Goal: Task Accomplishment & Management: Complete application form

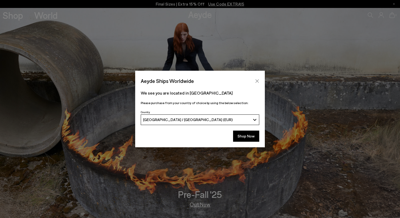
click at [260, 82] on button "Close" at bounding box center [257, 81] width 8 height 8
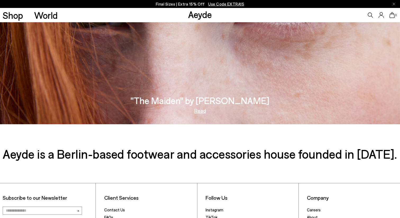
scroll to position [937, 0]
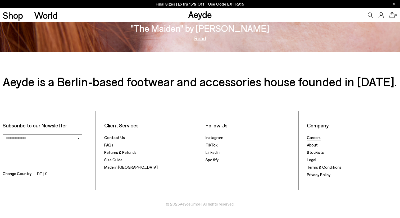
click at [310, 139] on link "Careers" at bounding box center [314, 137] width 14 height 5
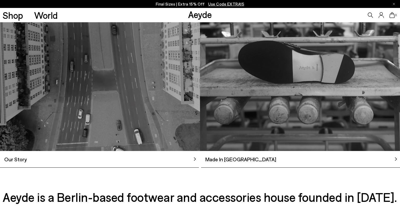
scroll to position [395, 0]
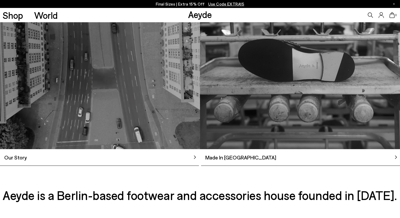
click at [239, 149] on img at bounding box center [300, 58] width 200 height 182
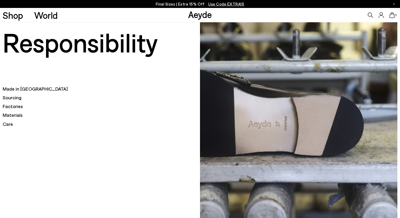
click at [14, 97] on h5 "Sourcing" at bounding box center [102, 97] width 198 height 7
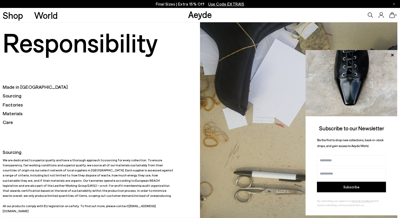
scroll to position [8, 0]
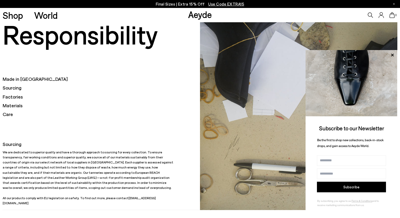
click at [16, 106] on h5 "Materials" at bounding box center [102, 105] width 198 height 7
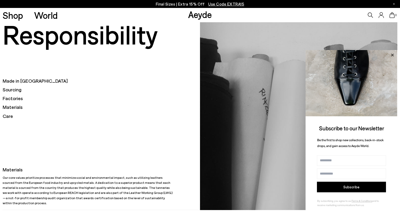
click at [393, 56] on icon at bounding box center [392, 55] width 3 height 3
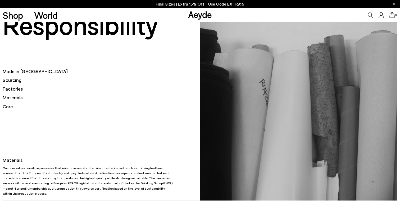
scroll to position [10, 0]
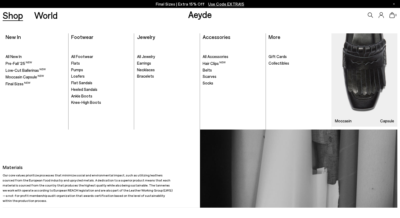
scroll to position [8, 0]
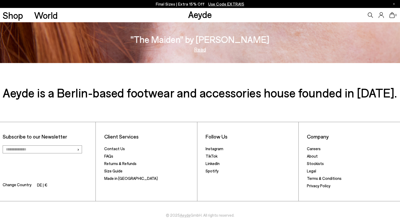
scroll to position [937, 0]
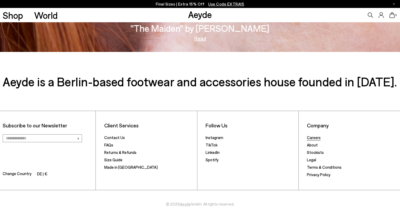
click at [318, 136] on link "Careers" at bounding box center [314, 137] width 14 height 5
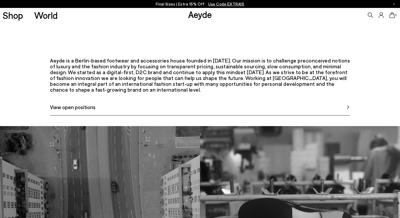
scroll to position [243, 0]
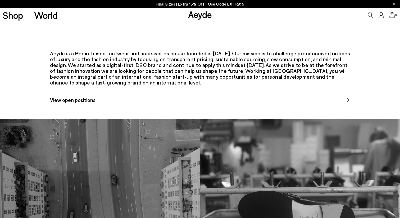
click at [227, 108] on link "View open positions" at bounding box center [200, 102] width 300 height 12
